Goal: Transaction & Acquisition: Purchase product/service

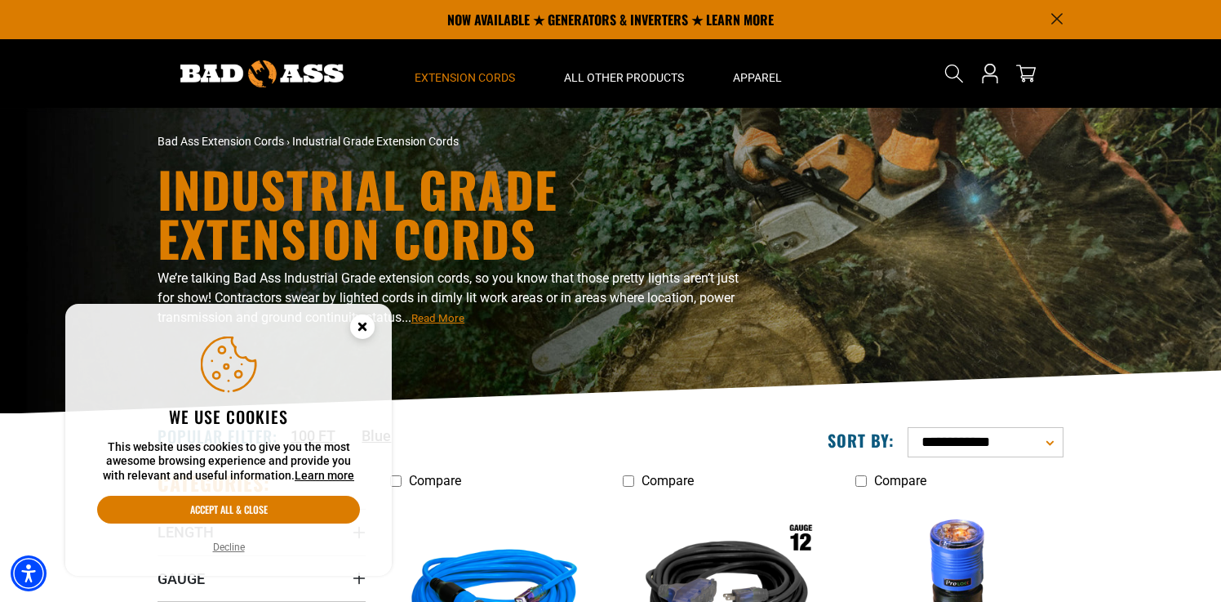
click at [362, 330] on circle "Cookie Consent" at bounding box center [362, 326] width 24 height 24
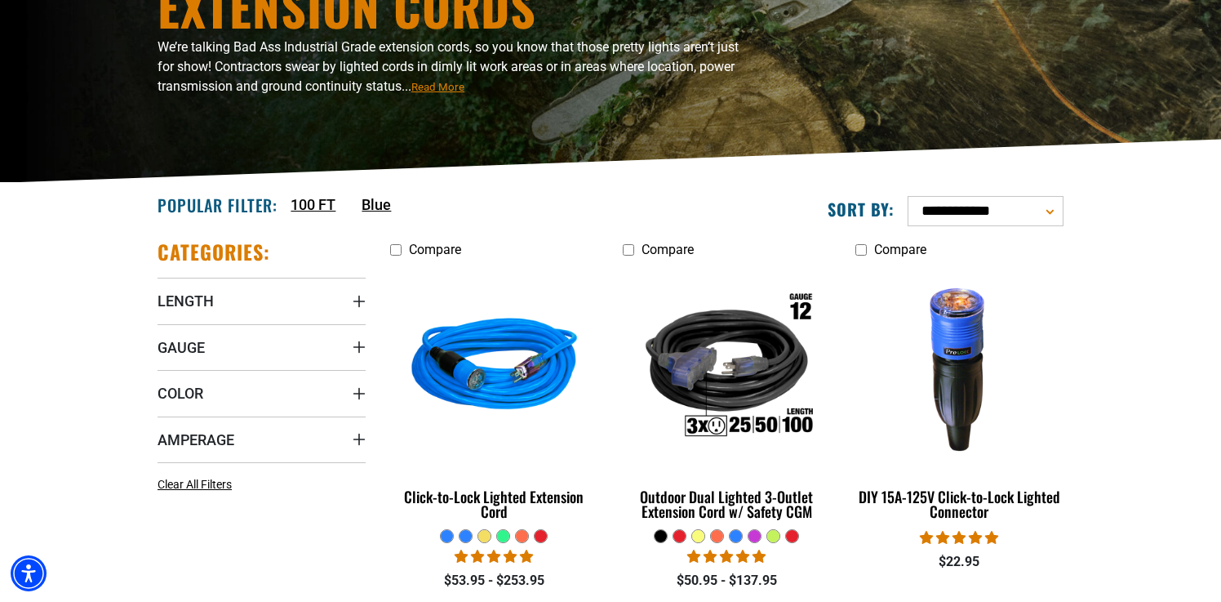
scroll to position [249, 0]
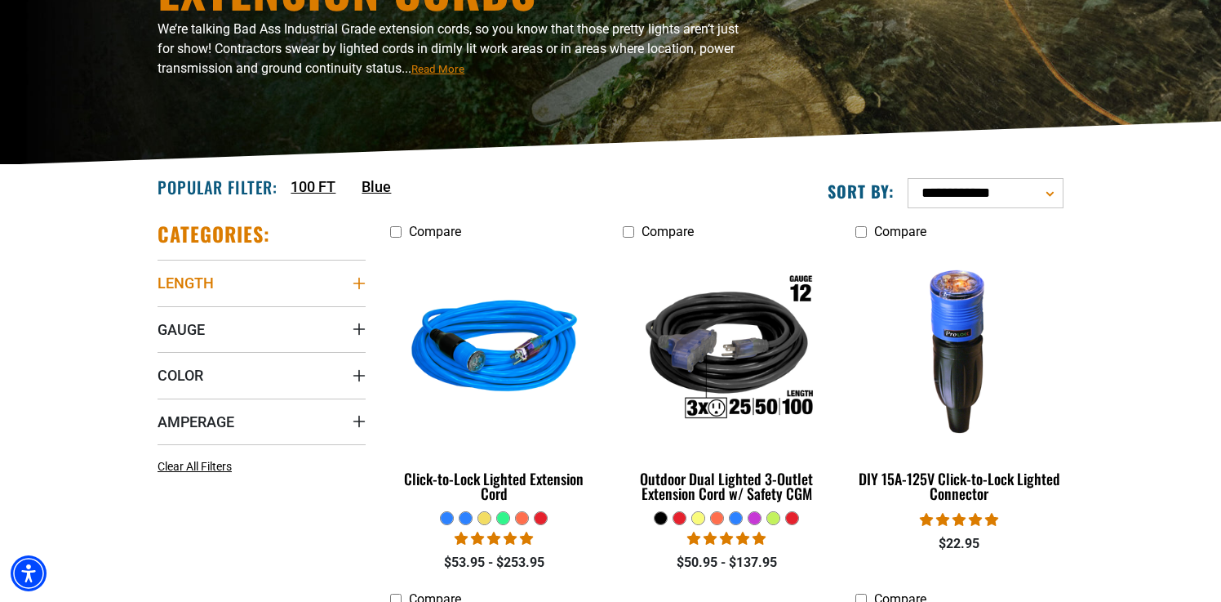
click at [359, 282] on icon "Length" at bounding box center [358, 283] width 11 height 11
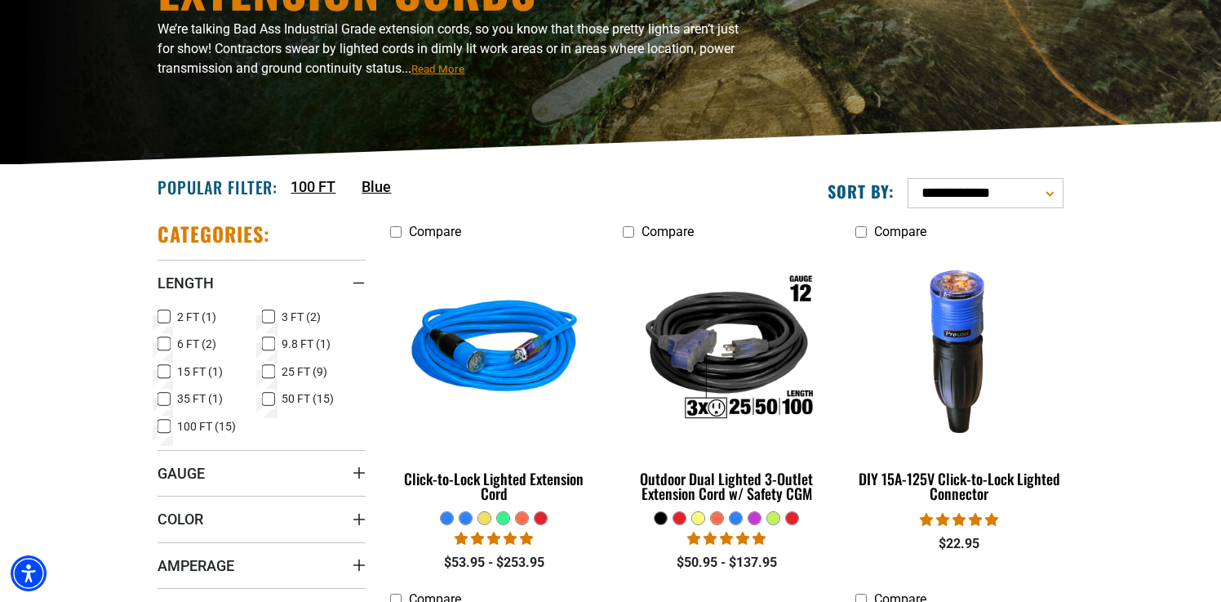
click at [162, 424] on icon at bounding box center [164, 425] width 13 height 21
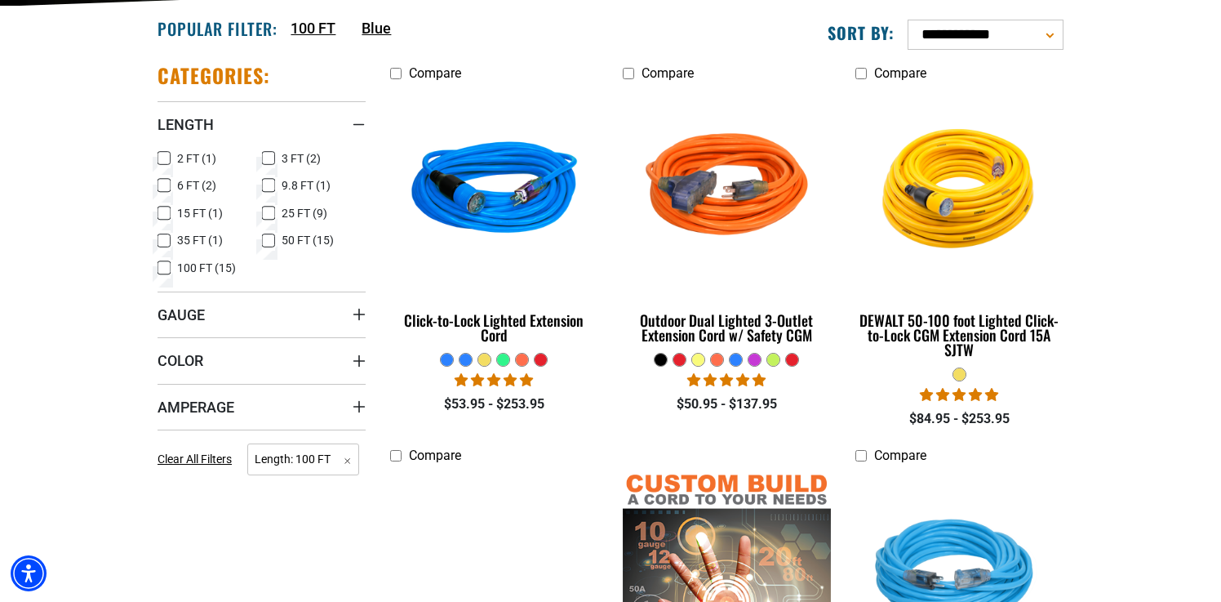
scroll to position [406, 0]
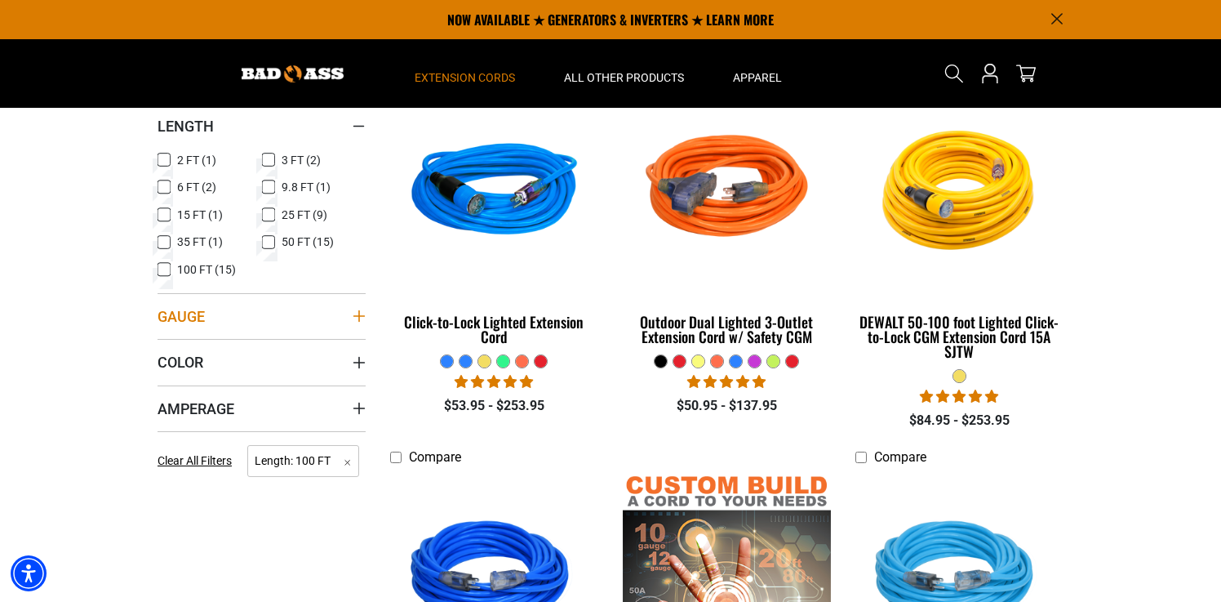
click at [360, 318] on icon "Gauge" at bounding box center [359, 315] width 13 height 13
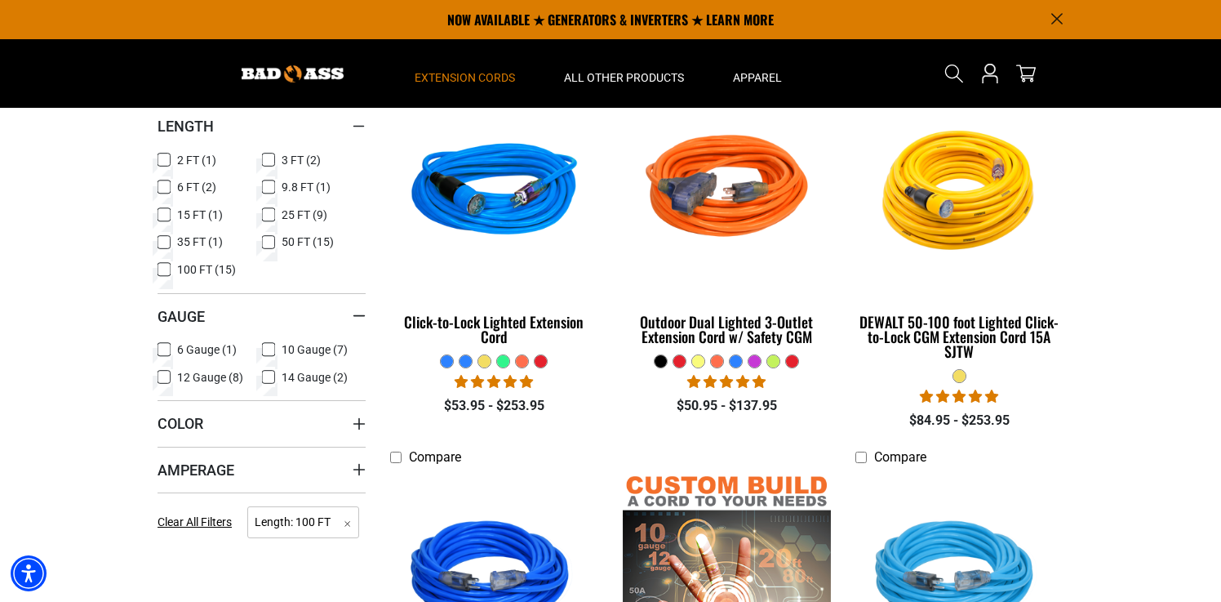
click at [271, 348] on icon at bounding box center [268, 349] width 13 height 21
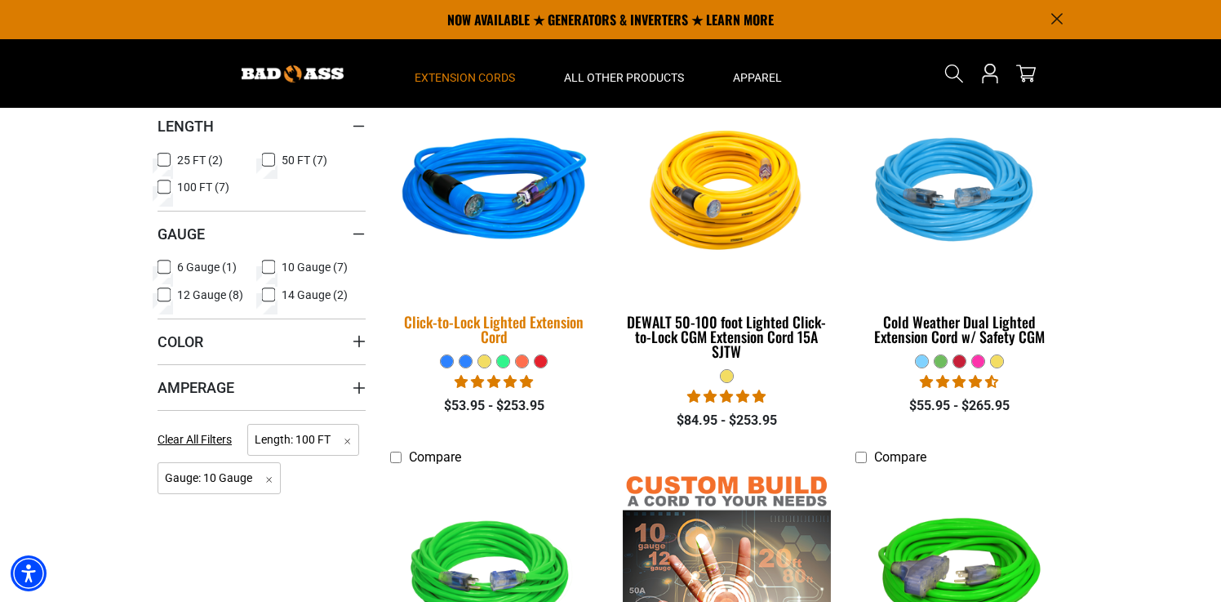
click at [537, 216] on img at bounding box center [494, 192] width 229 height 209
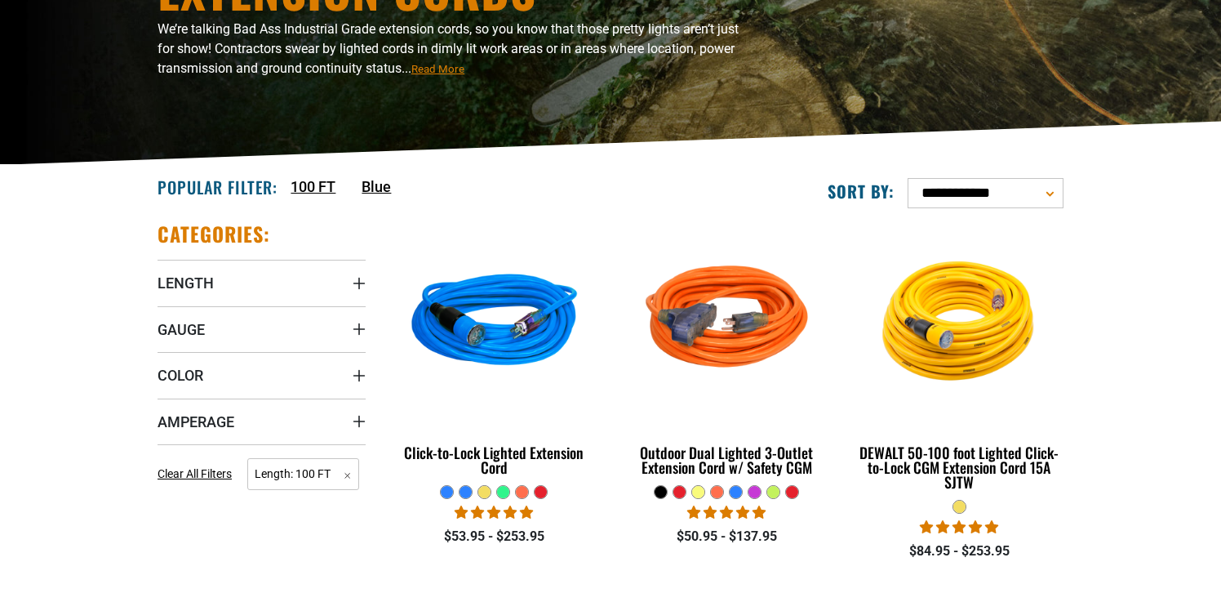
scroll to position [249, 0]
